Goal: Find specific page/section: Find specific page/section

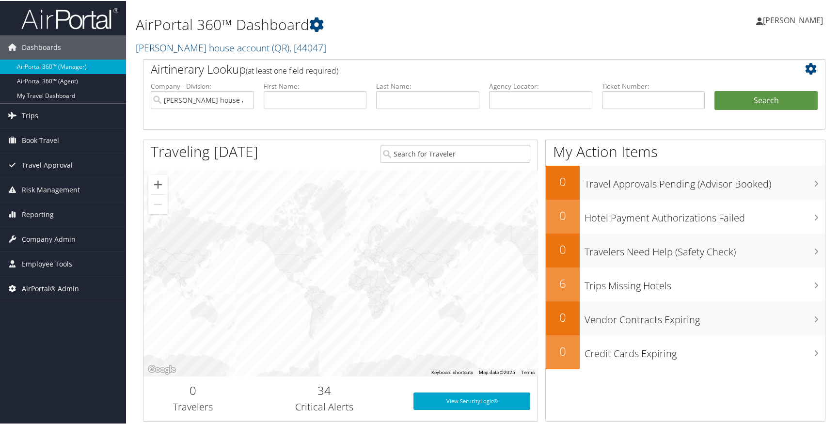
click at [55, 286] on span "AirPortal® Admin" at bounding box center [50, 288] width 57 height 24
click at [33, 257] on span "Employee Tools" at bounding box center [47, 263] width 50 height 24
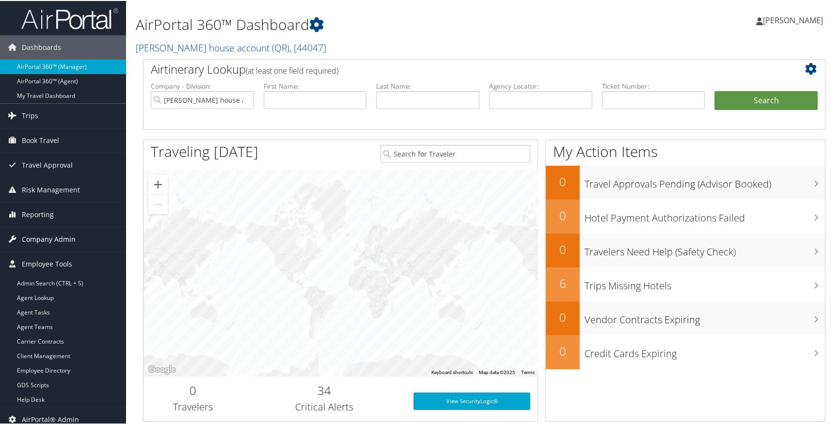
click at [44, 233] on span "Company Admin" at bounding box center [49, 238] width 54 height 24
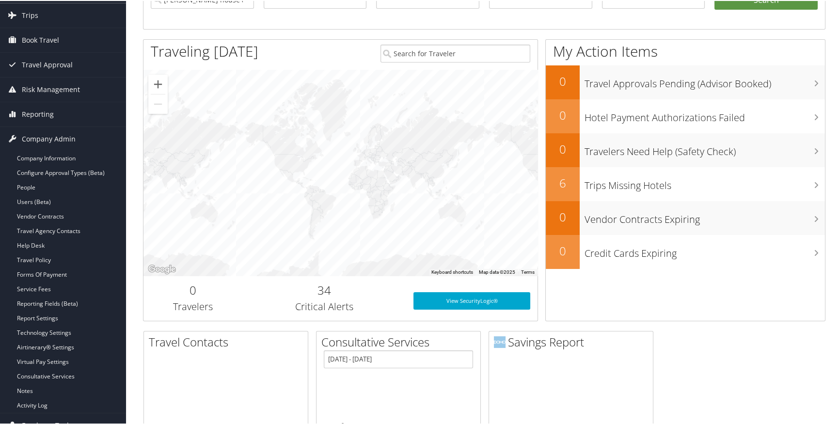
scroll to position [98, 0]
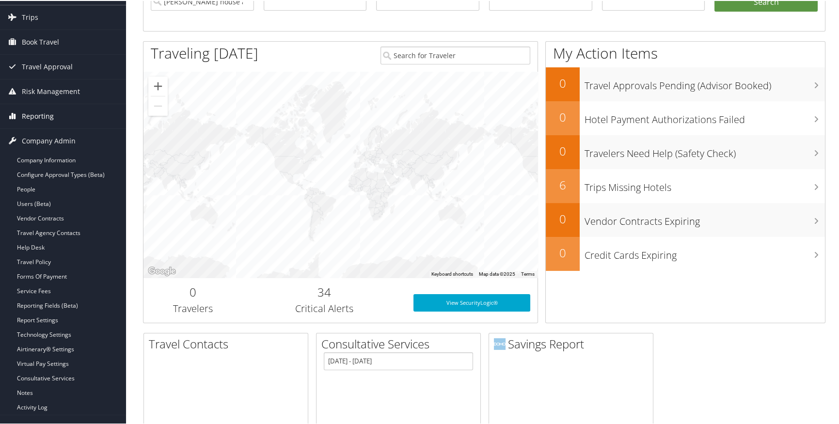
click at [48, 114] on span "Reporting" at bounding box center [38, 115] width 32 height 24
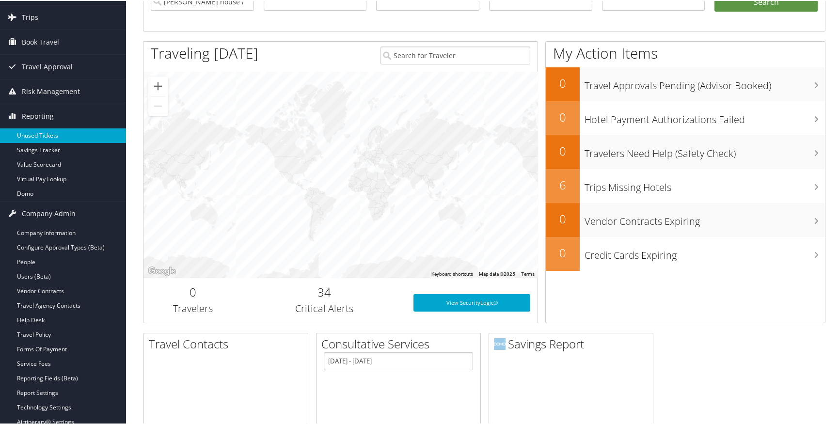
click at [31, 130] on link "Unused Tickets" at bounding box center [63, 135] width 126 height 15
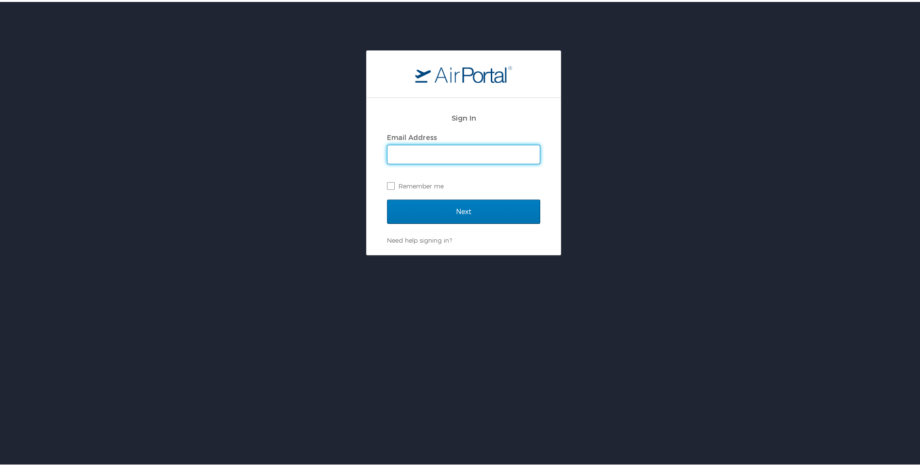
click at [420, 149] on input "Email Address" at bounding box center [463, 153] width 152 height 18
type input "rachel.matzek@andavotravel.com"
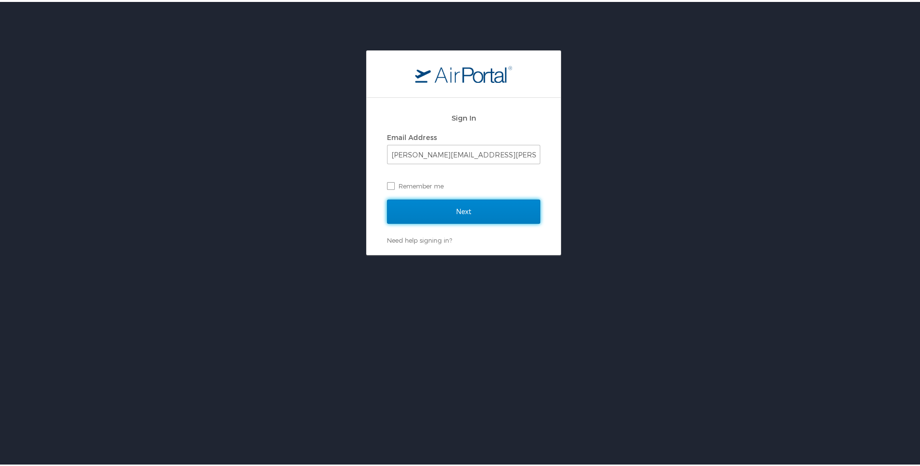
click at [430, 211] on input "Next" at bounding box center [463, 210] width 153 height 24
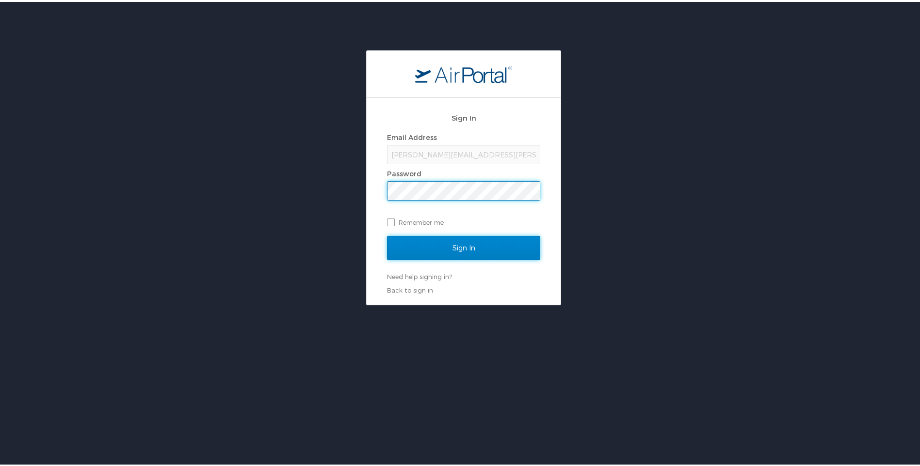
click at [440, 246] on input "Sign In" at bounding box center [463, 246] width 153 height 24
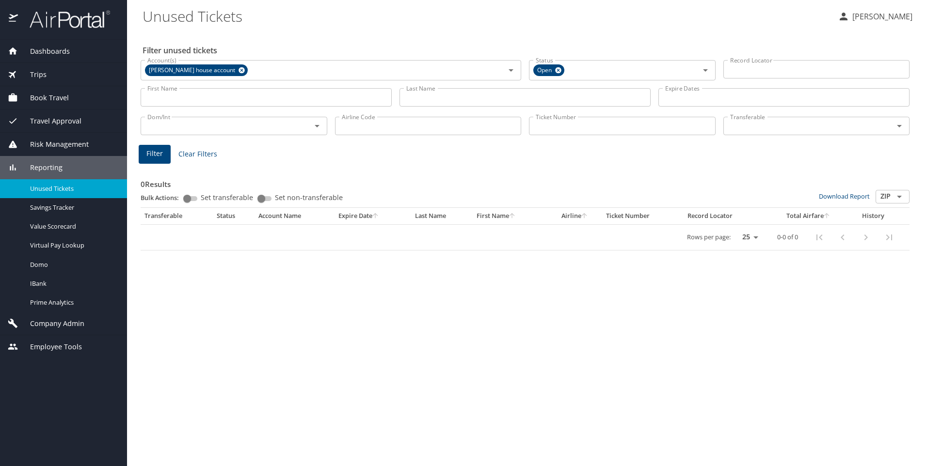
click at [42, 49] on span "Dashboards" at bounding box center [44, 51] width 52 height 11
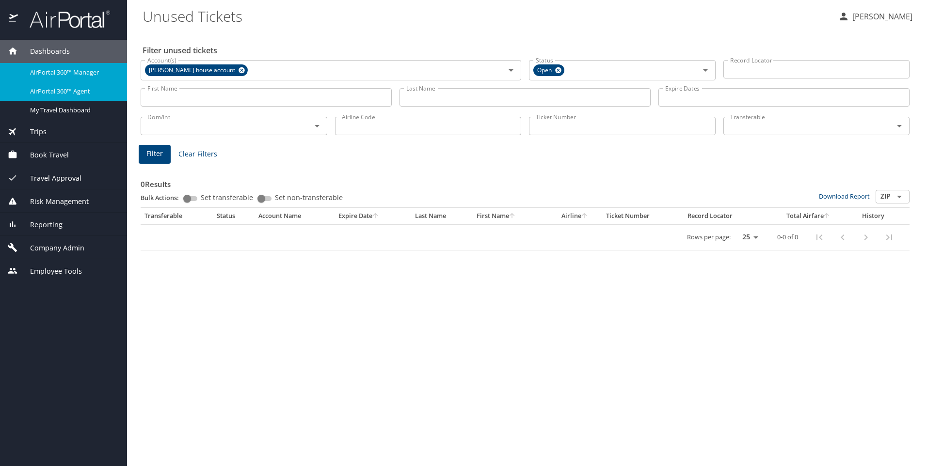
click at [51, 92] on span "AirPortal 360™ Agent" at bounding box center [72, 91] width 85 height 9
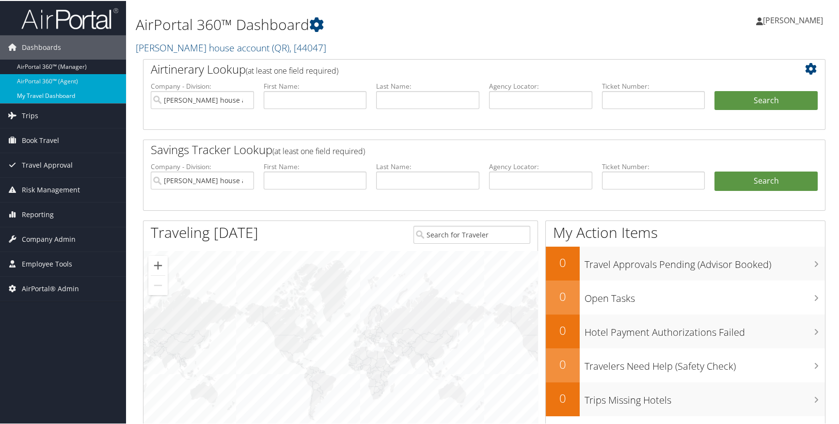
click at [78, 92] on link "My Travel Dashboard" at bounding box center [63, 95] width 126 height 15
